Goal: Complete application form

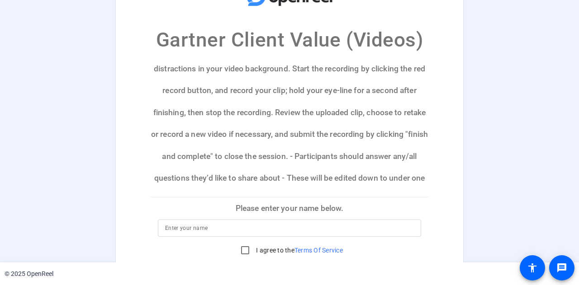
scroll to position [105, 0]
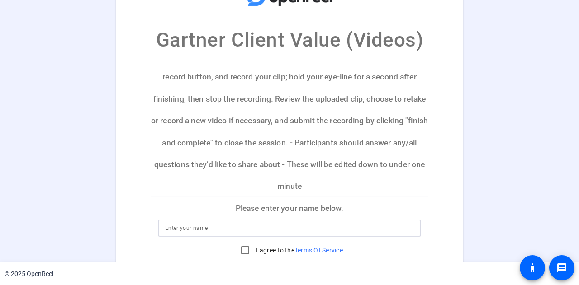
click at [200, 228] on input at bounding box center [289, 228] width 249 height 11
type input "[PERSON_NAME]"
click at [241, 253] on input "I agree to the Terms Of Service" at bounding box center [245, 251] width 18 height 18
checkbox input "true"
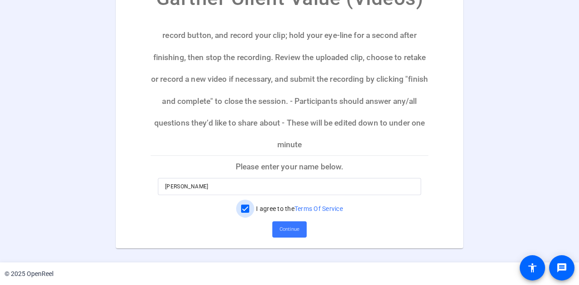
scroll to position [54, 0]
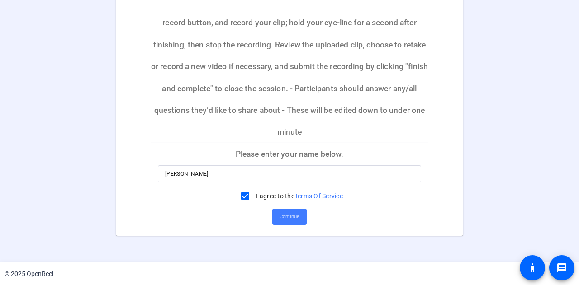
click at [288, 216] on span "Continue" at bounding box center [290, 217] width 20 height 14
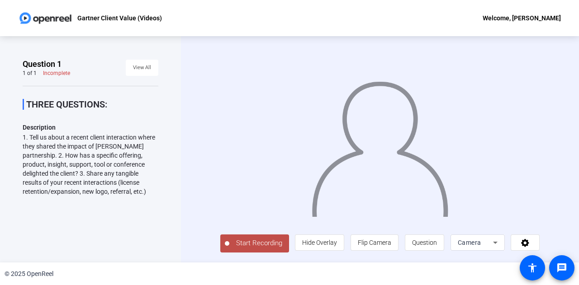
scroll to position [45, 0]
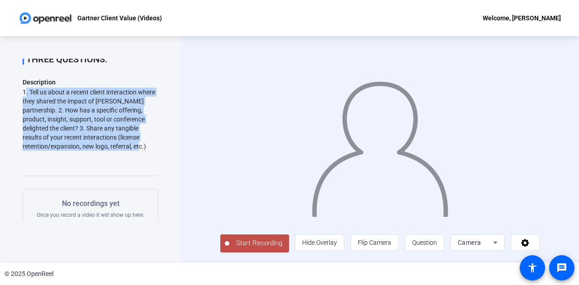
drag, startPoint x: 148, startPoint y: 147, endPoint x: 53, endPoint y: 100, distance: 105.4
click at [18, 93] on div "Question 1 1 of 1 Incomplete View All THREE QUESTIONS: Description 1. Tell us a…" at bounding box center [90, 149] width 181 height 227
copy div "1. Tell us about a recent client interaction where they shared the impact of [P…"
click at [89, 105] on div "1. Tell us about a recent client interaction where they shared the impact of [P…" at bounding box center [91, 119] width 136 height 63
